Goal: Book appointment/travel/reservation

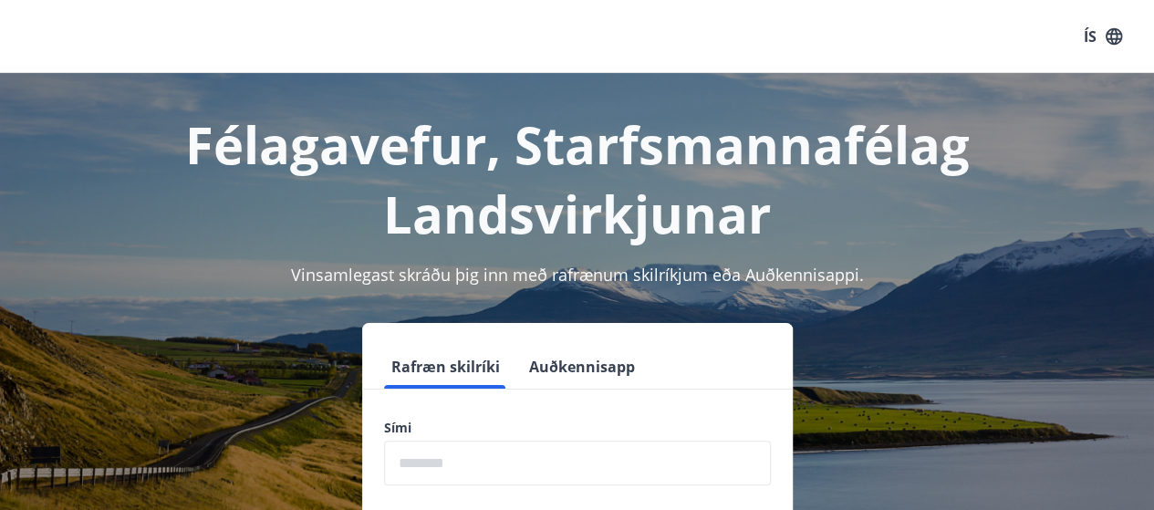
scroll to position [131, 0]
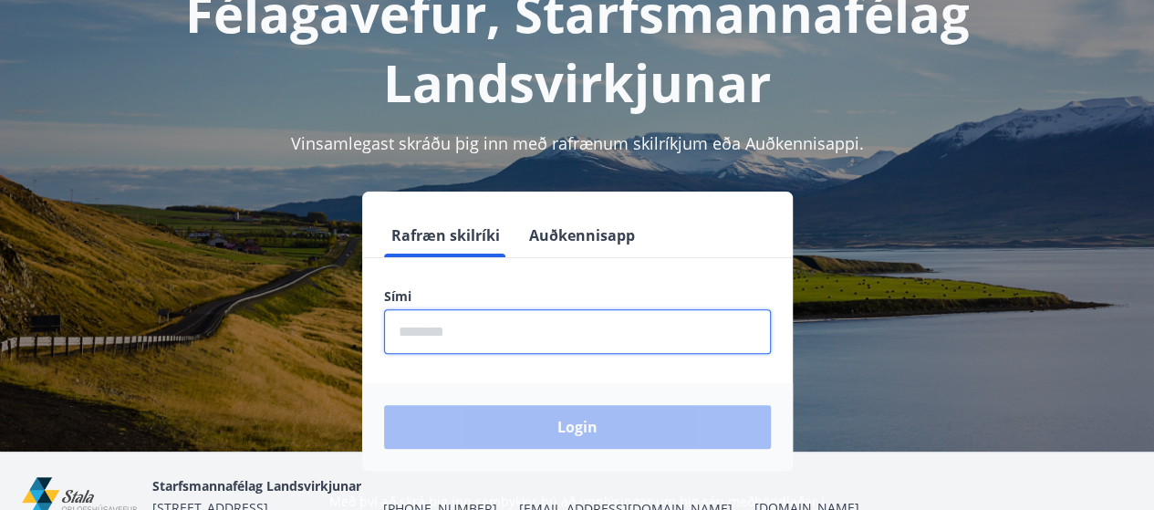
click at [542, 328] on input "phone" at bounding box center [577, 331] width 387 height 45
type input "********"
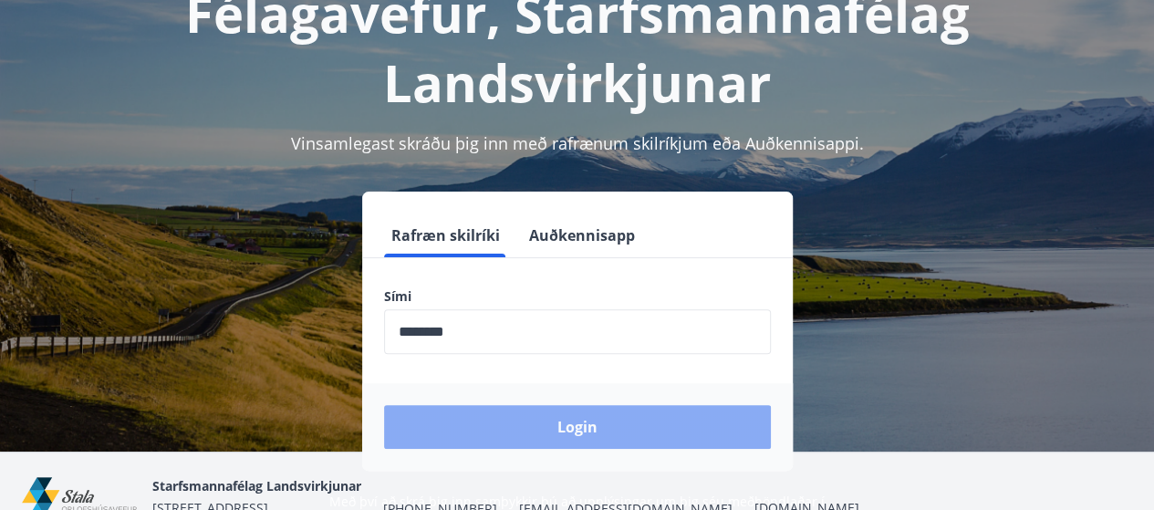
click at [547, 430] on button "Login" at bounding box center [577, 427] width 387 height 44
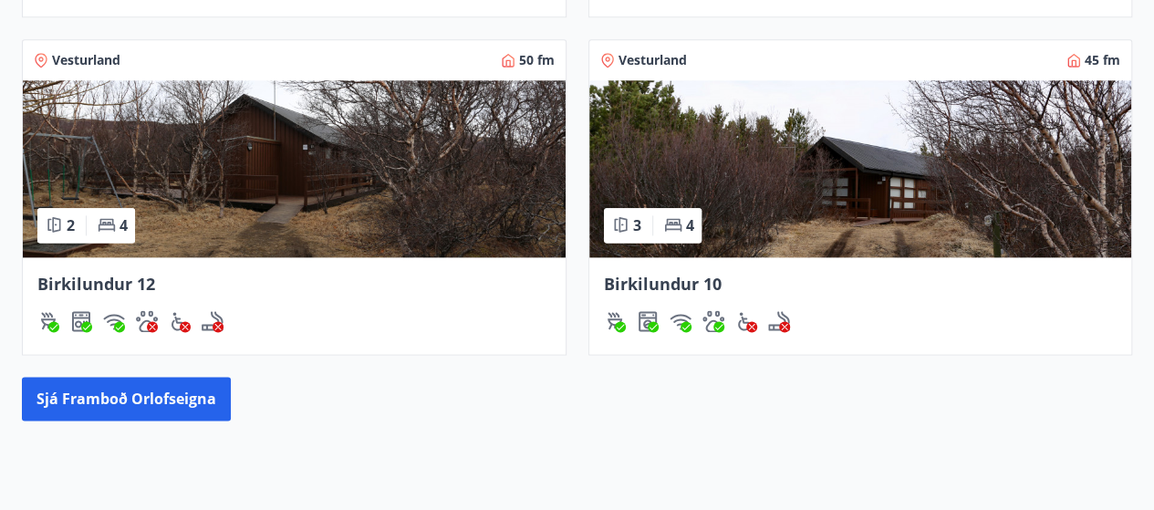
scroll to position [1068, 0]
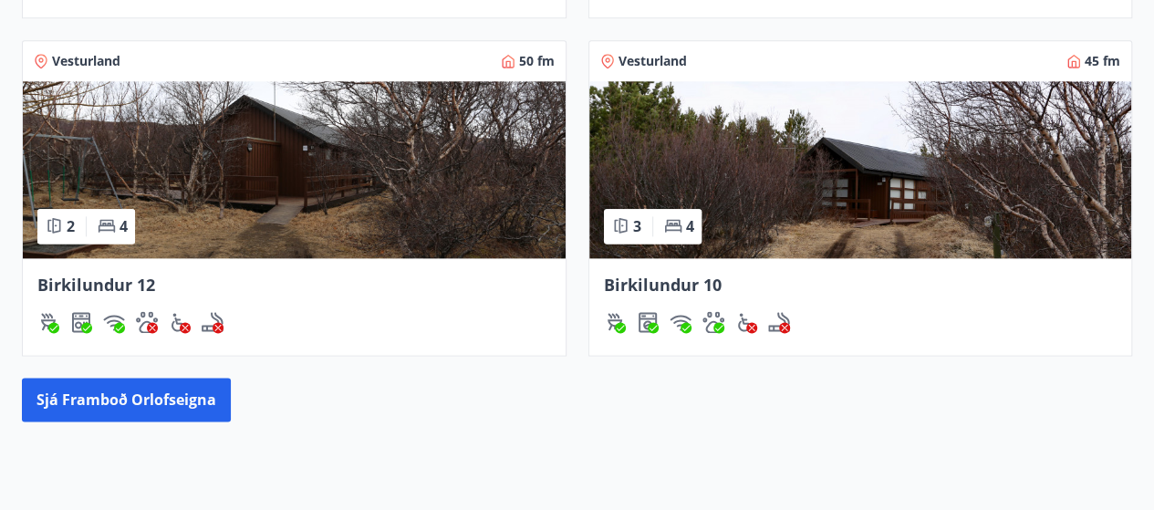
click at [740, 139] on img at bounding box center [860, 169] width 543 height 177
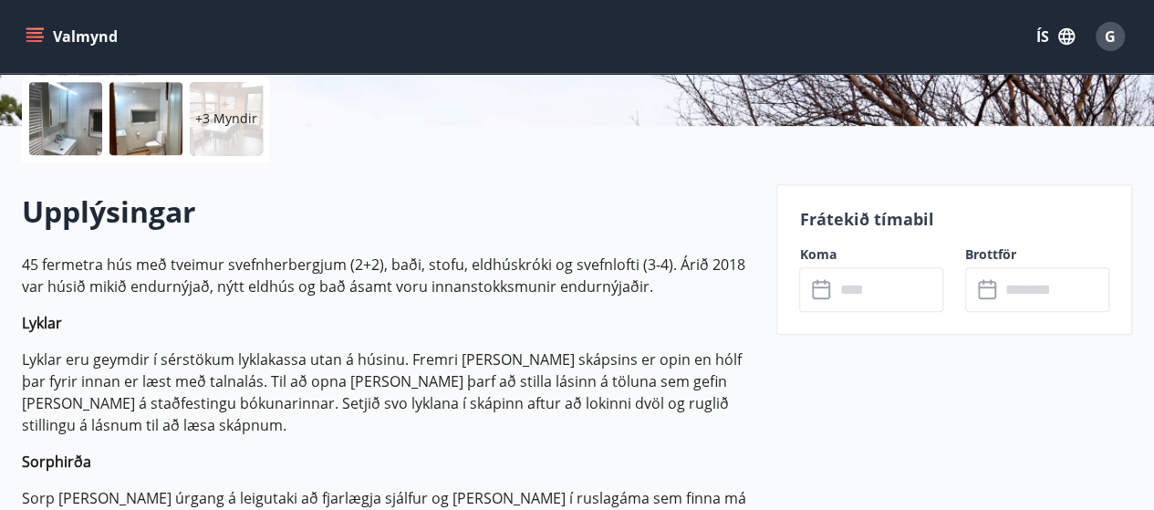
scroll to position [422, 0]
click at [897, 290] on input "text" at bounding box center [888, 288] width 109 height 45
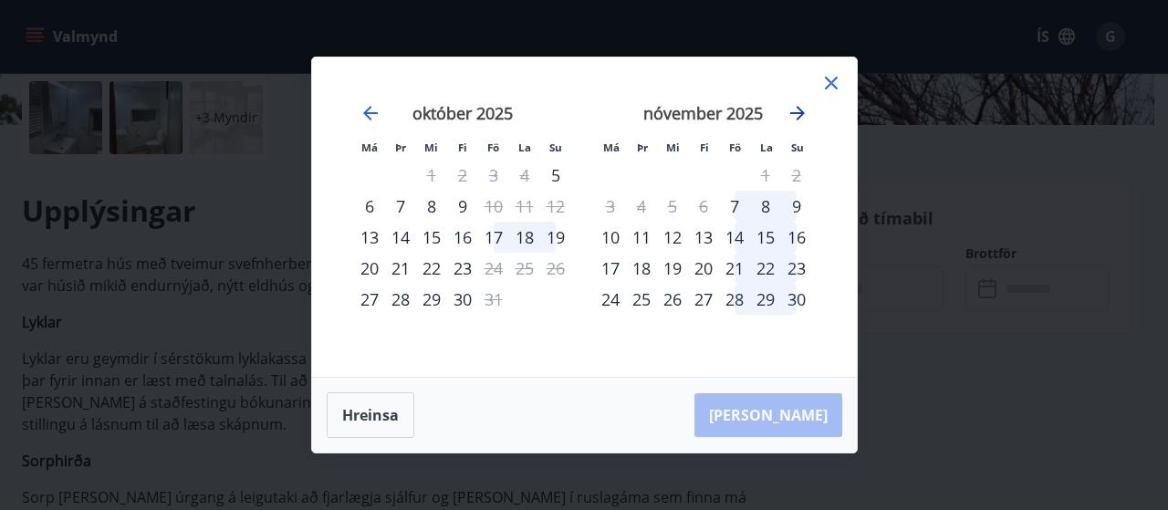
click at [799, 112] on icon "Move forward to switch to the next month." at bounding box center [797, 113] width 22 height 22
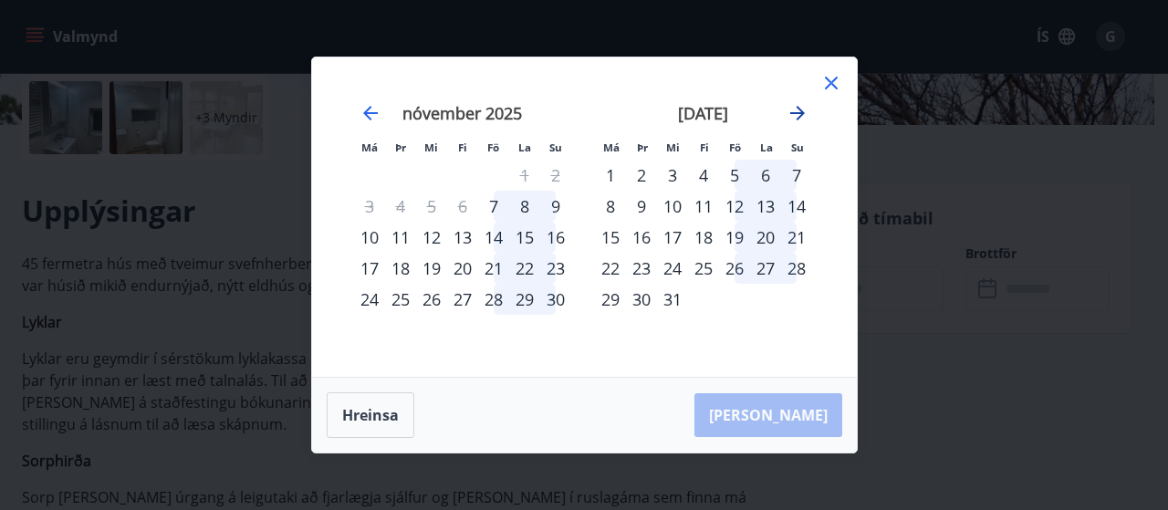
click at [801, 112] on icon "Move forward to switch to the next month." at bounding box center [797, 113] width 15 height 15
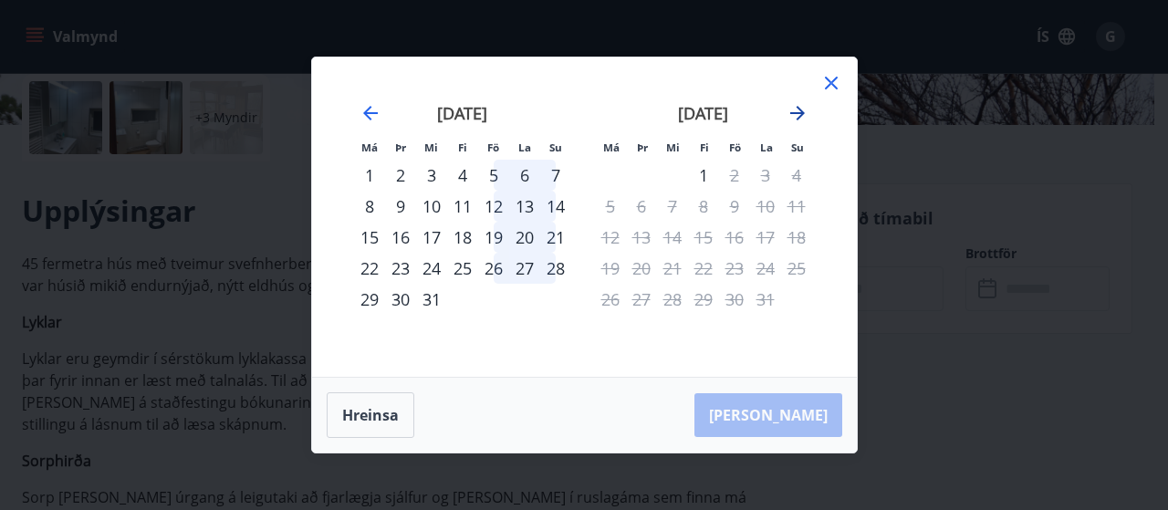
click at [793, 112] on icon "Move forward to switch to the next month." at bounding box center [797, 113] width 15 height 15
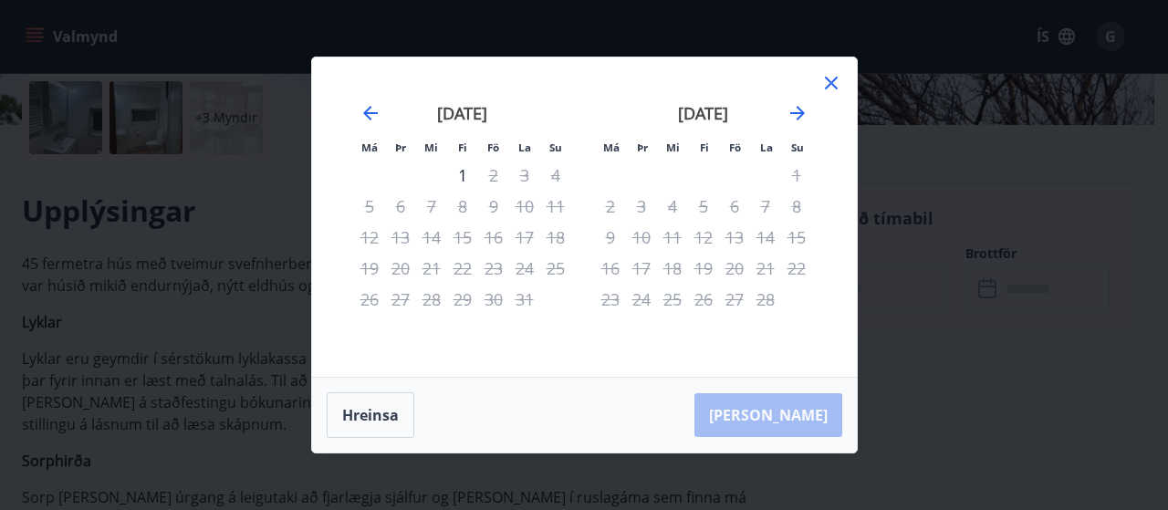
click at [831, 78] on icon at bounding box center [831, 83] width 22 height 22
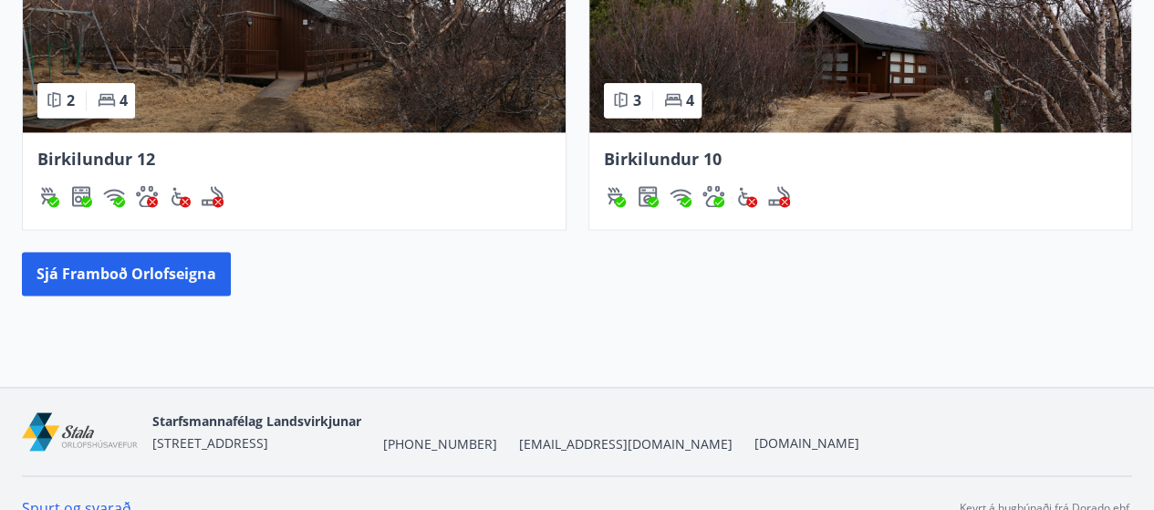
scroll to position [1074, 0]
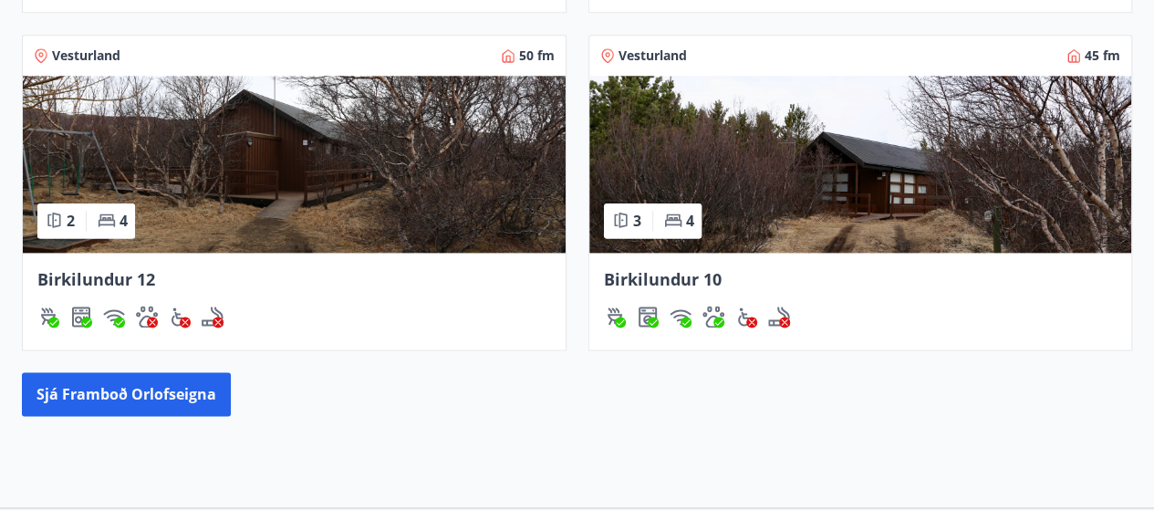
click at [408, 141] on img at bounding box center [294, 164] width 543 height 177
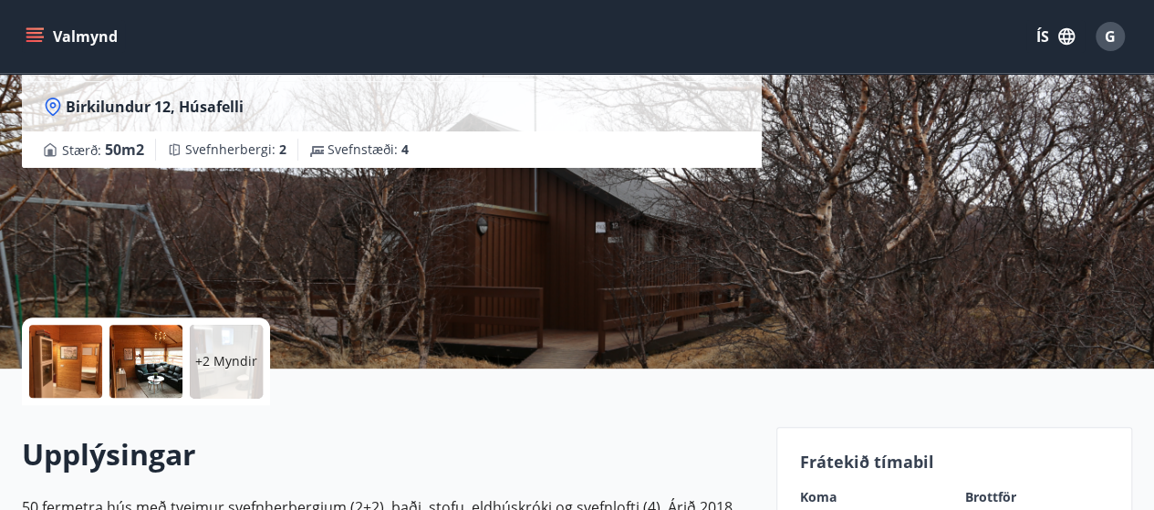
scroll to position [443, 0]
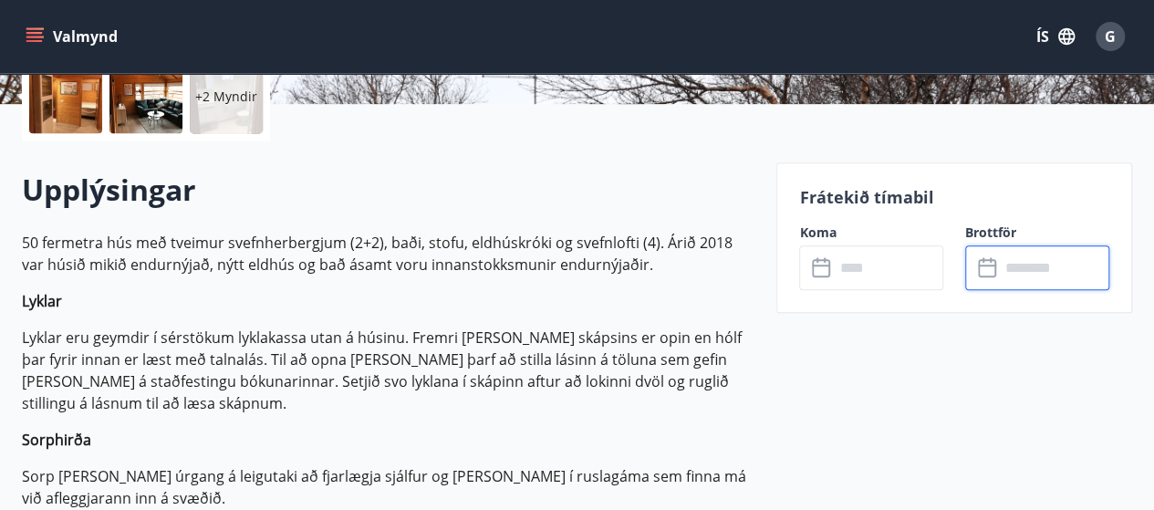
click at [1046, 267] on input "text" at bounding box center [1054, 267] width 109 height 45
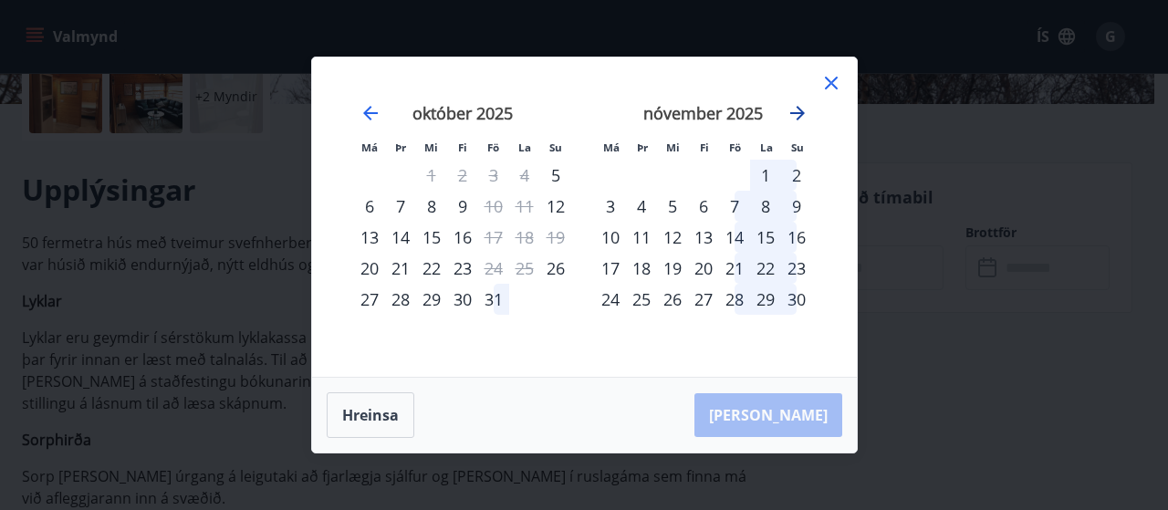
click at [800, 116] on icon "Move forward to switch to the next month." at bounding box center [797, 113] width 15 height 15
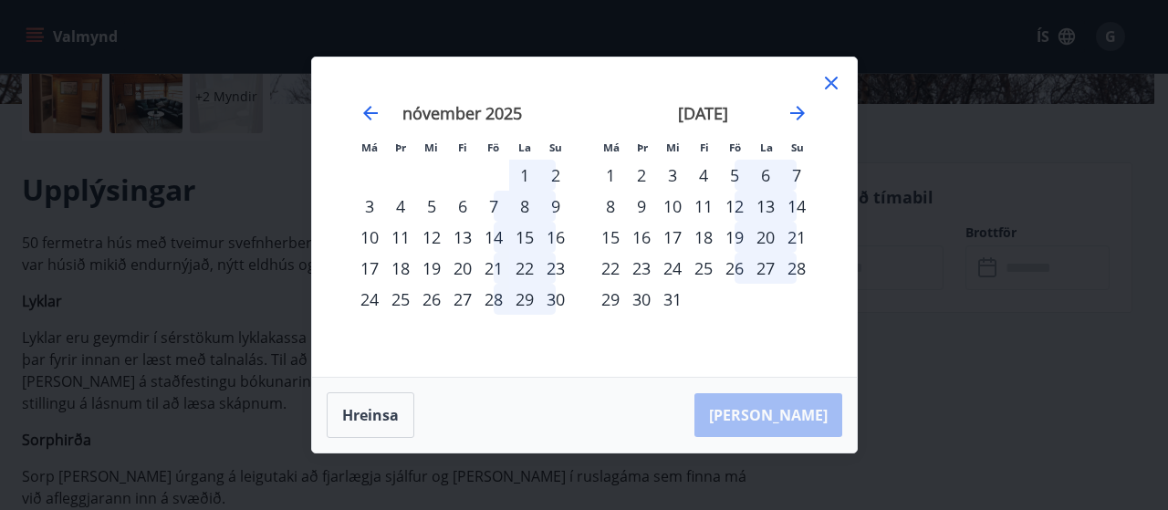
click at [834, 81] on icon at bounding box center [831, 83] width 22 height 22
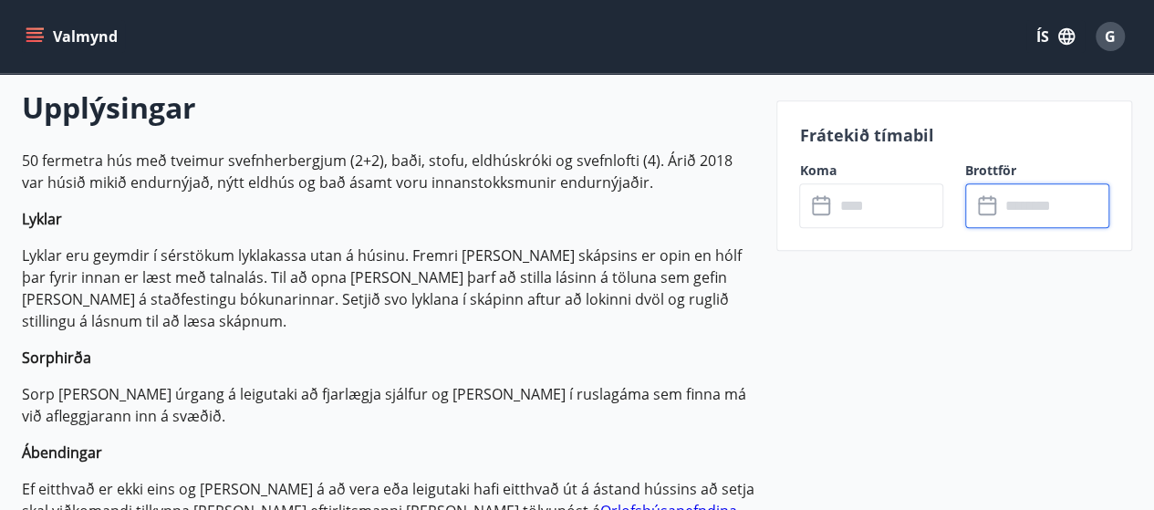
scroll to position [0, 0]
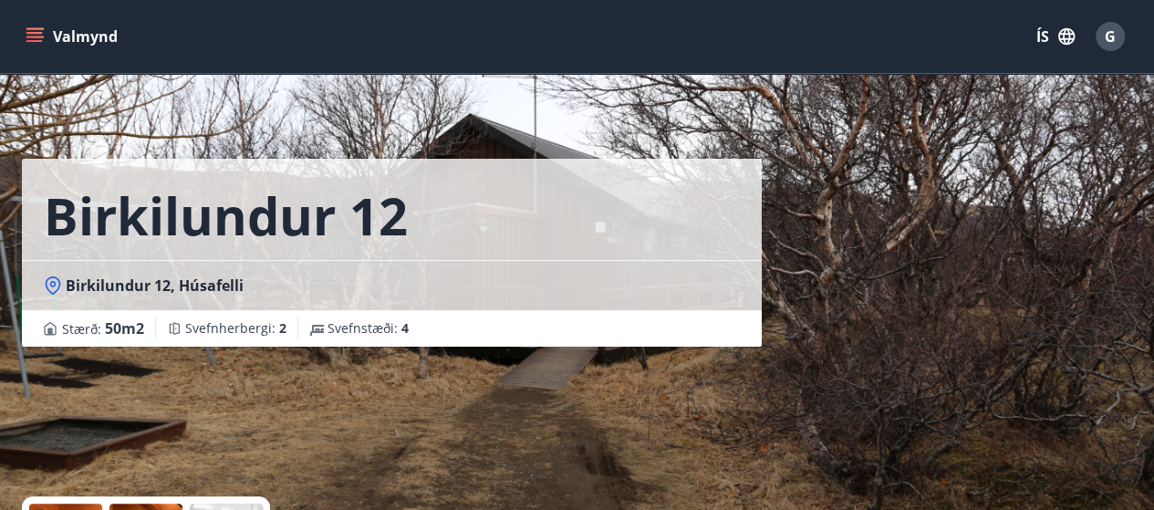
click at [33, 32] on icon "menu" at bounding box center [34, 33] width 16 height 2
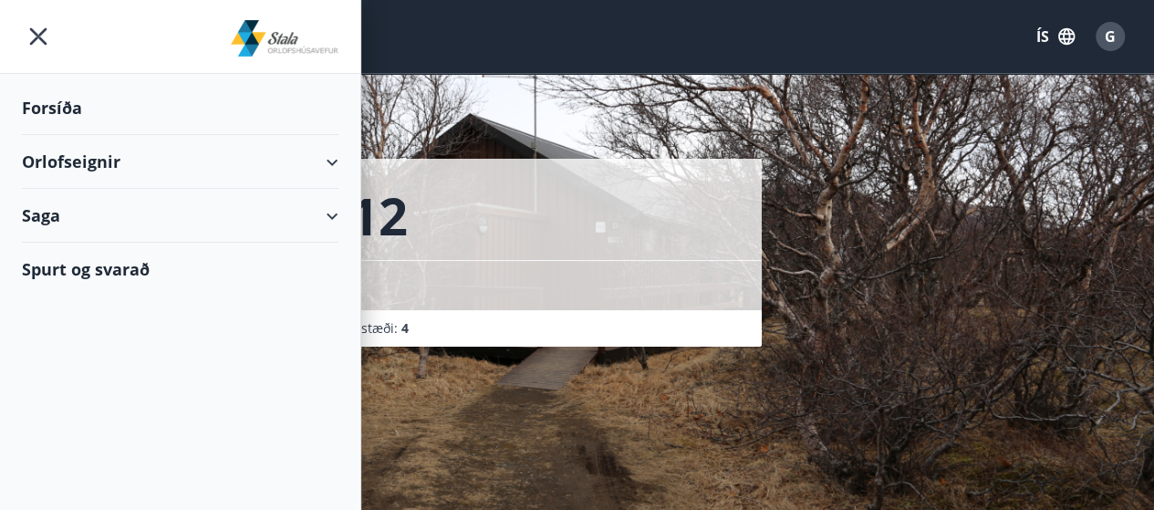
click at [84, 269] on div "Spurt og svarað" at bounding box center [180, 269] width 317 height 53
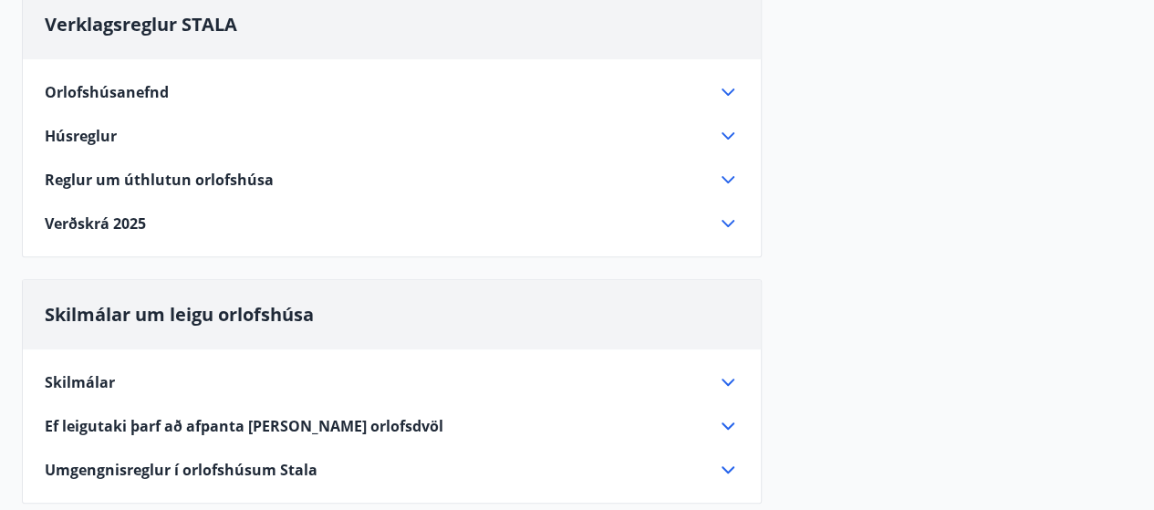
scroll to position [198, 0]
click at [729, 218] on icon at bounding box center [728, 223] width 22 height 22
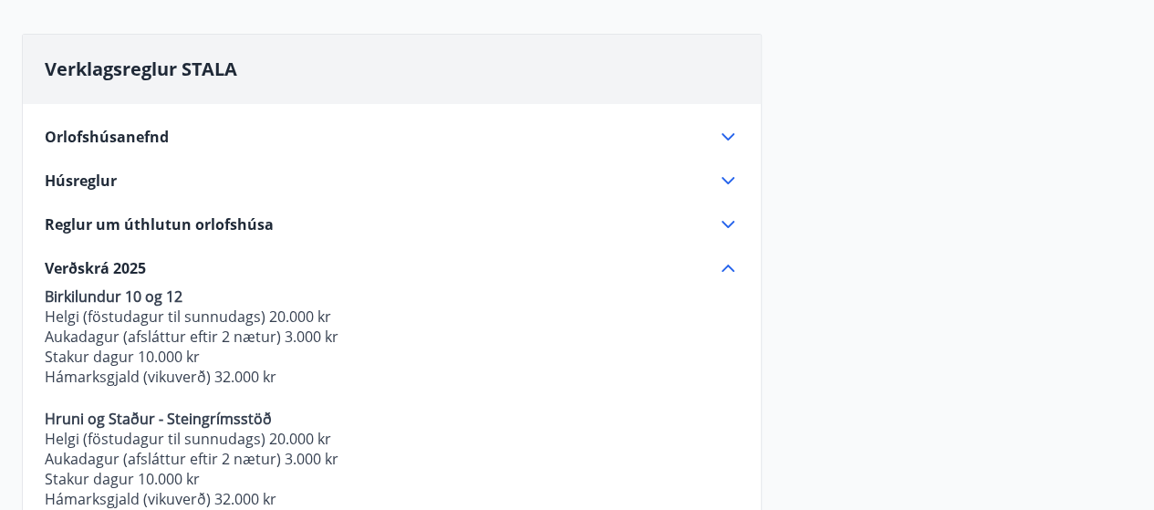
scroll to position [0, 0]
